Goal: Task Accomplishment & Management: Complete application form

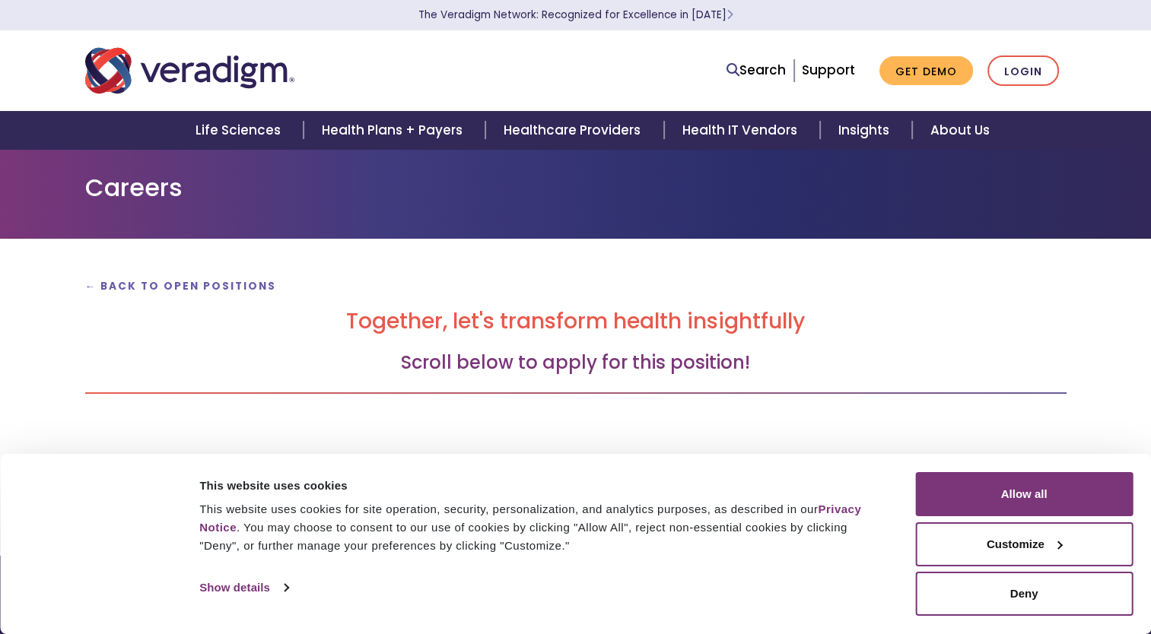
click at [582, 315] on h2 "Together, let's transform health insightfully" at bounding box center [575, 322] width 981 height 26
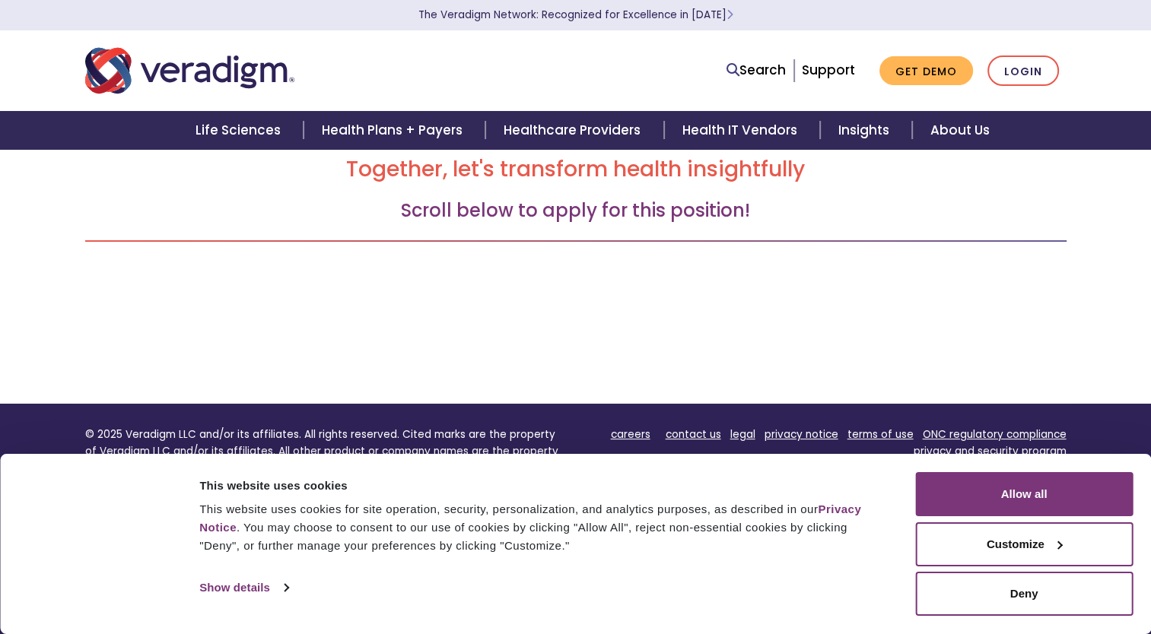
click at [600, 216] on h3 "Scroll below to apply for this position!" at bounding box center [575, 211] width 981 height 22
click at [1037, 462] on div "Consent Details [#IABV2SETTINGS#] About This website uses cookies This website …" at bounding box center [575, 544] width 1151 height 180
click at [1019, 497] on button "Allow all" at bounding box center [1024, 494] width 218 height 44
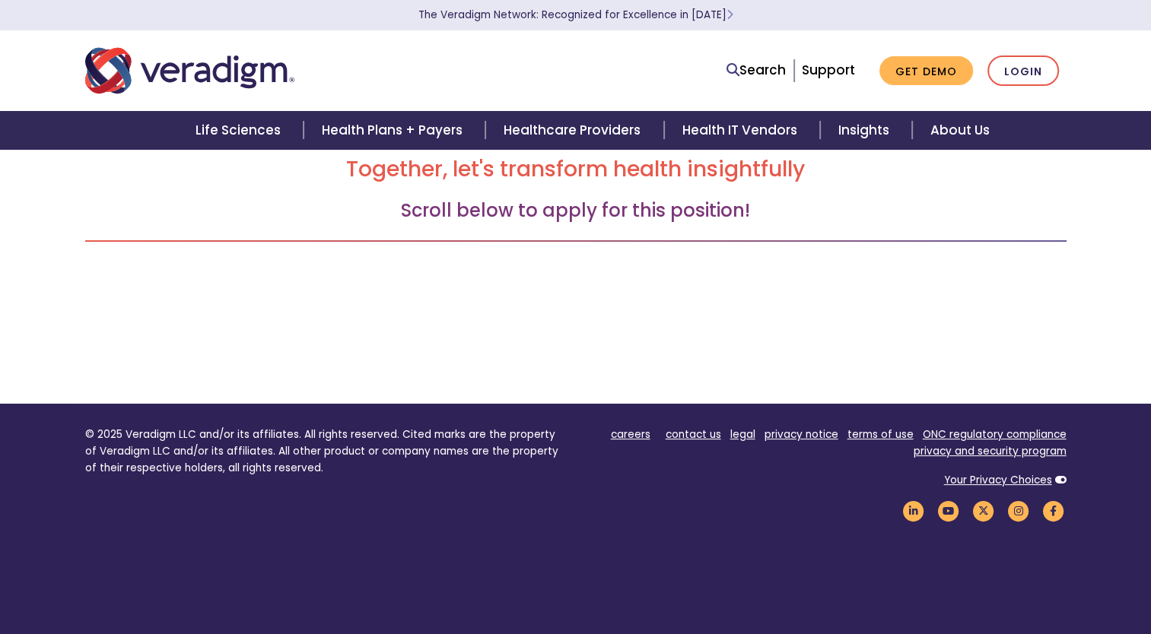
click at [673, 208] on h3 "Scroll below to apply for this position!" at bounding box center [575, 211] width 981 height 22
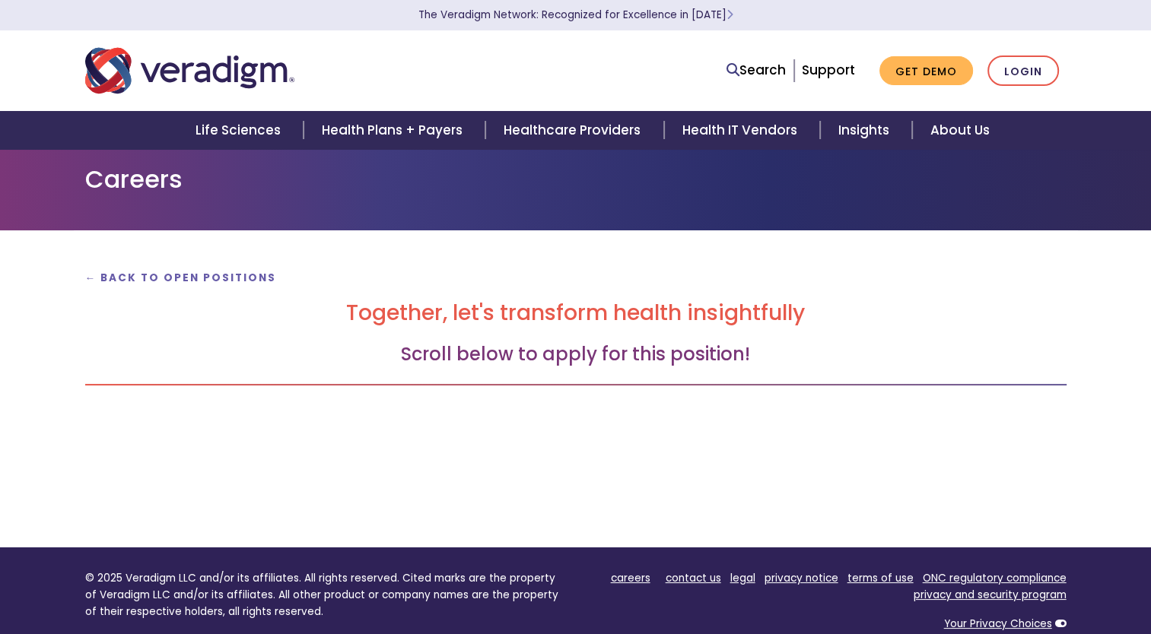
scroll to position [0, 0]
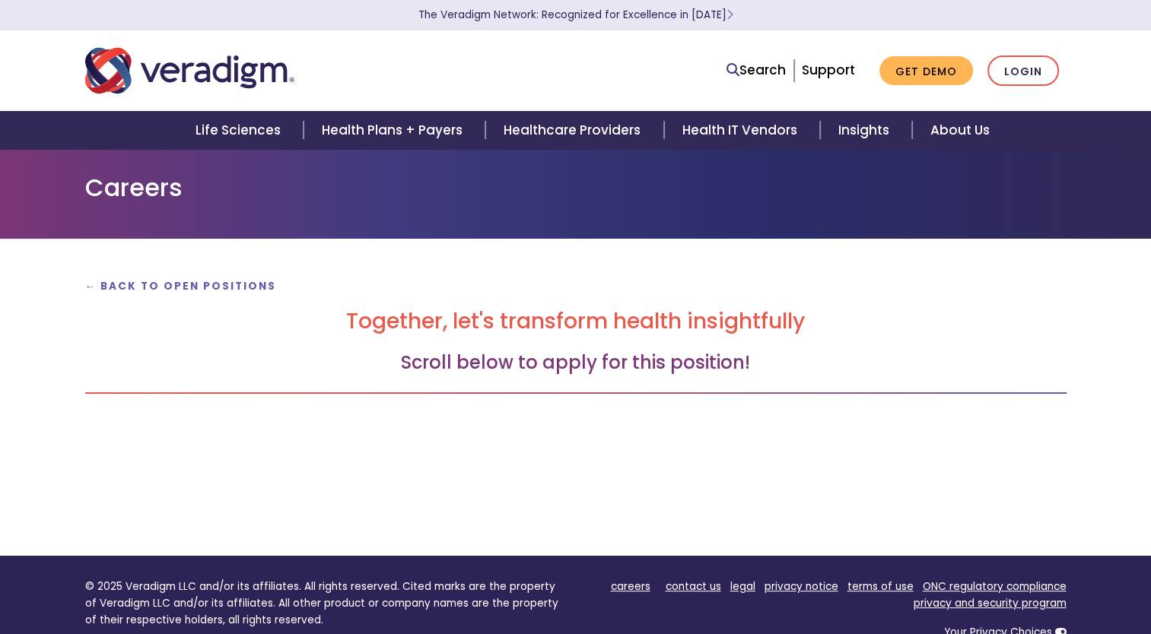
click at [609, 362] on h3 "Scroll below to apply for this position!" at bounding box center [575, 363] width 981 height 22
click at [554, 366] on h3 "Scroll below to apply for this position!" at bounding box center [575, 363] width 981 height 22
click at [600, 370] on h3 "Scroll below to apply for this position!" at bounding box center [575, 363] width 981 height 22
click at [592, 353] on h3 "Scroll below to apply for this position!" at bounding box center [575, 363] width 981 height 22
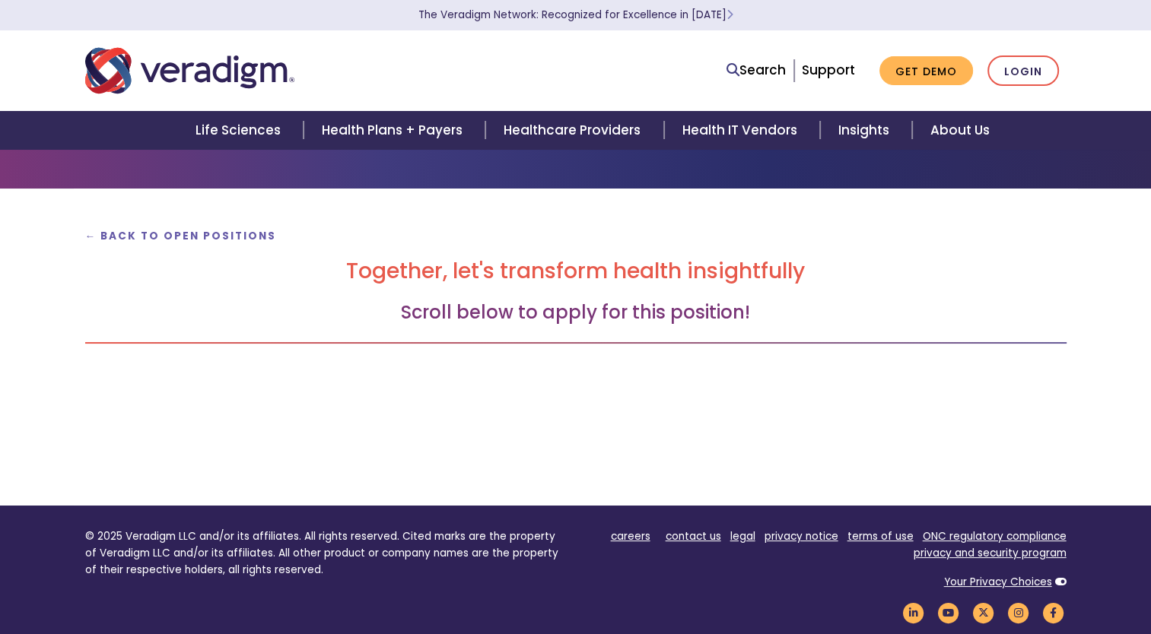
scroll to position [76, 0]
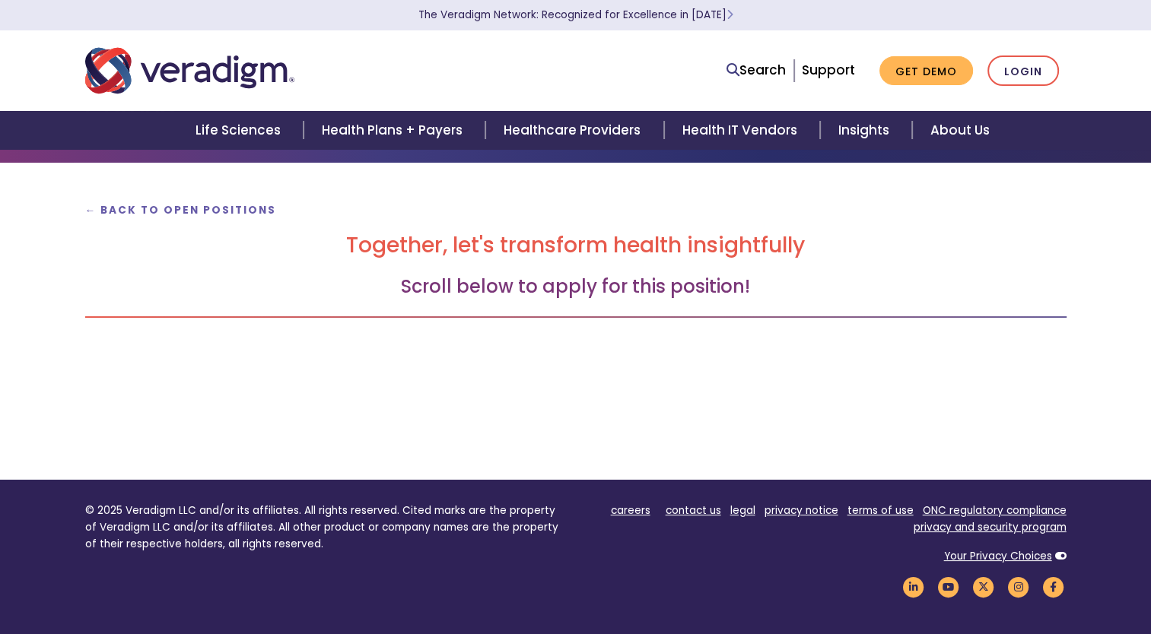
click at [646, 287] on h3 "Scroll below to apply for this position!" at bounding box center [575, 287] width 981 height 22
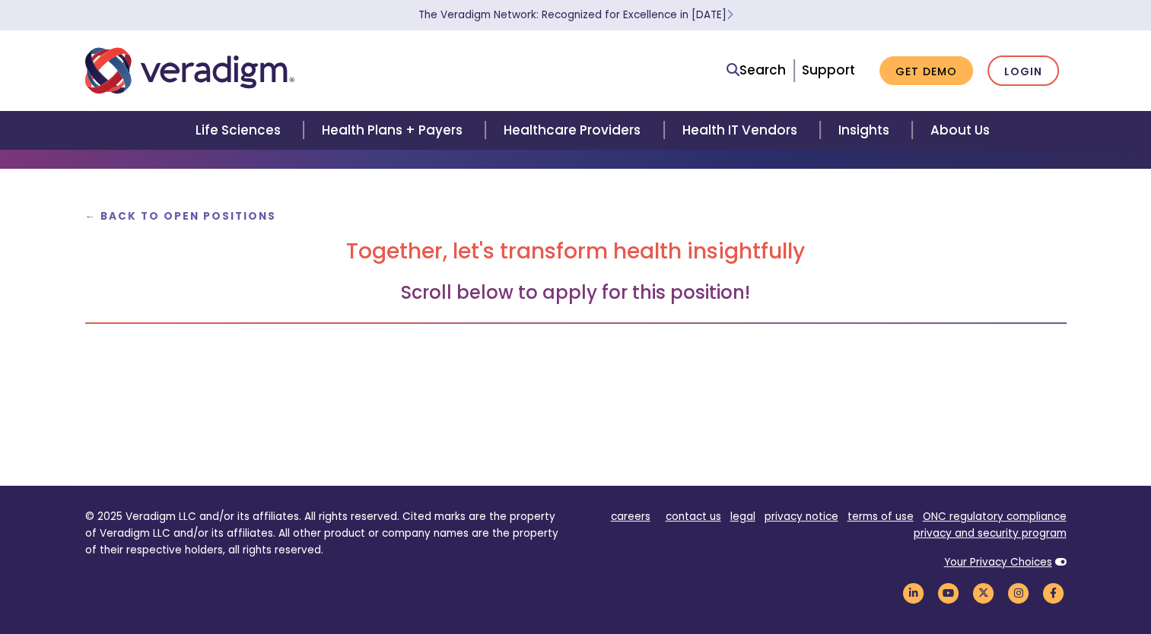
scroll to position [0, 0]
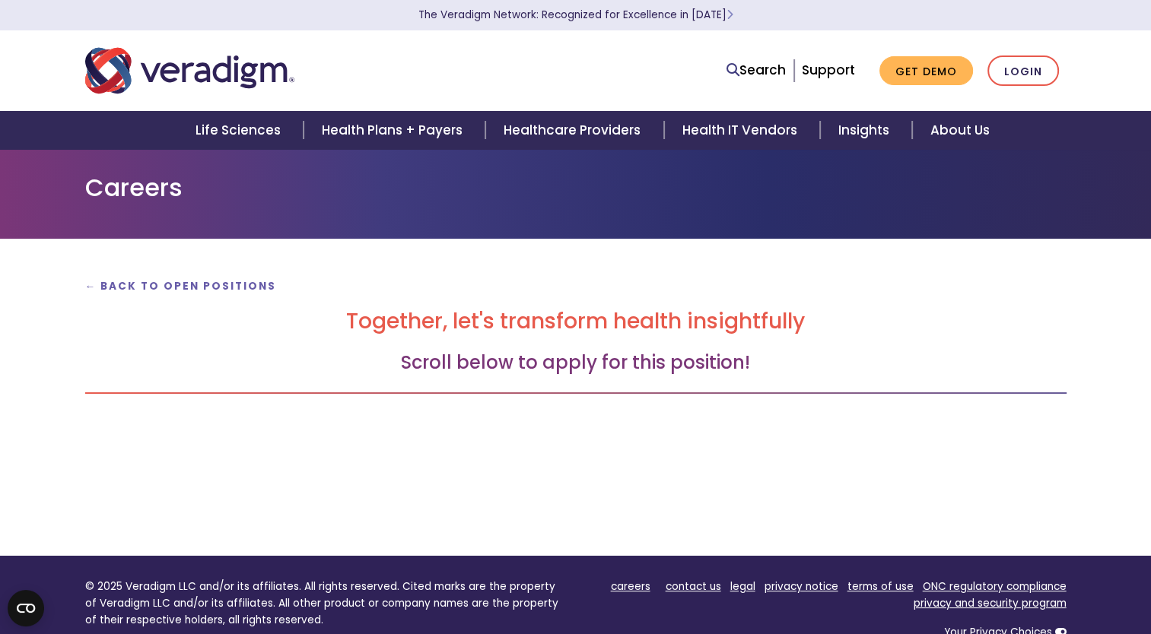
click at [547, 366] on h3 "Scroll below to apply for this position!" at bounding box center [575, 363] width 981 height 22
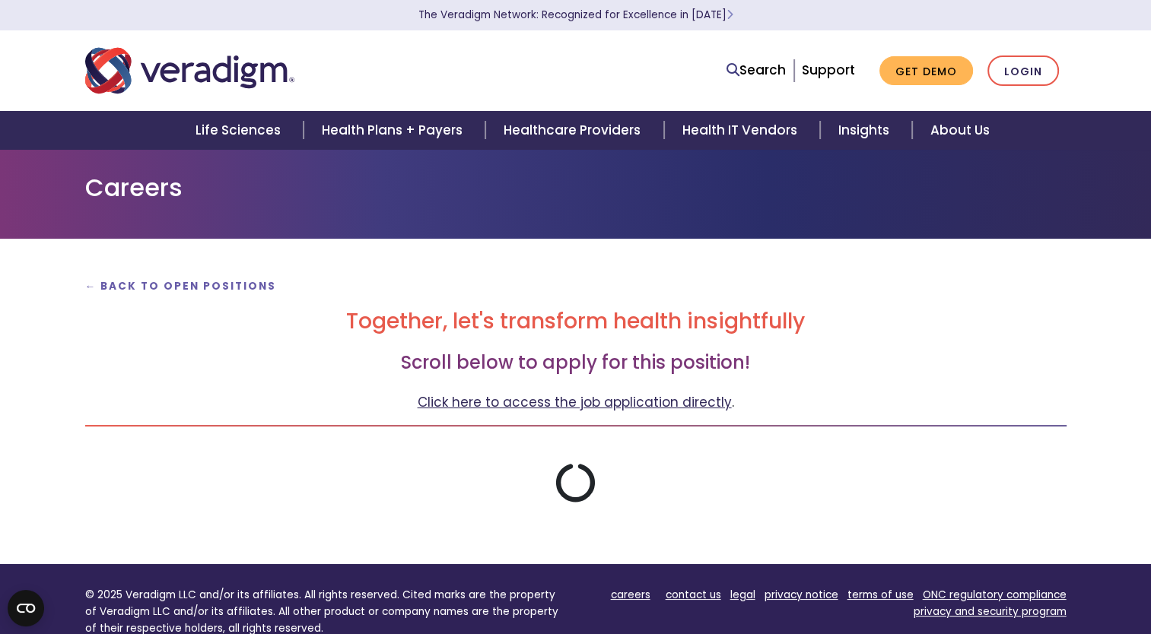
click at [587, 402] on link "Click here to access the job application directly" at bounding box center [575, 402] width 314 height 18
